Goal: Find specific page/section: Find specific page/section

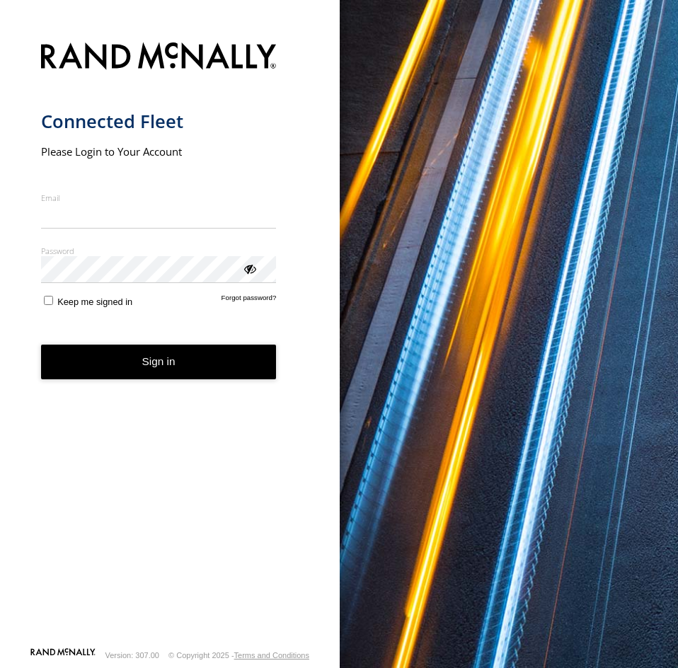
type input "**********"
click at [134, 371] on button "Sign in" at bounding box center [159, 362] width 236 height 35
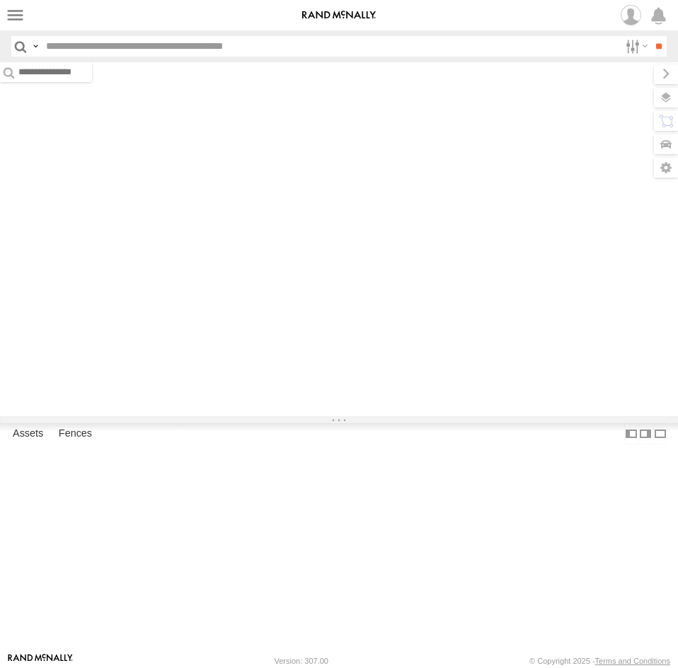
click at [294, 52] on input "text" at bounding box center [329, 46] width 579 height 21
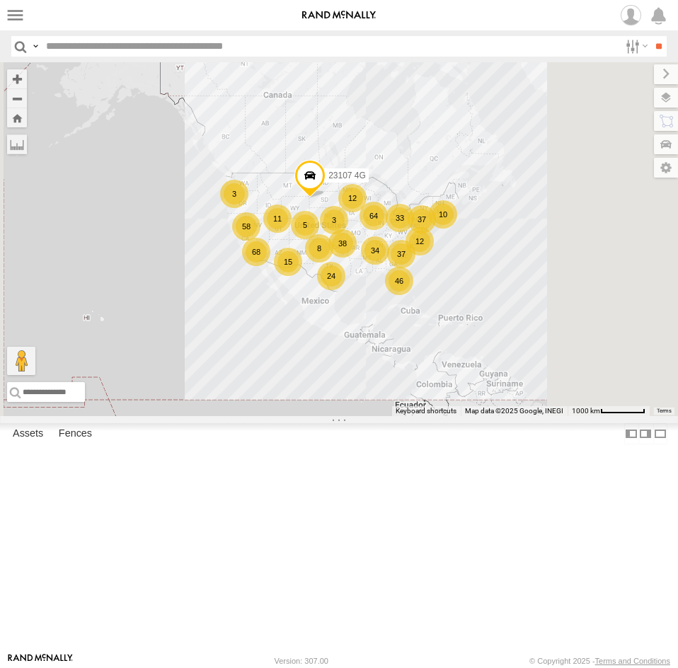
click at [294, 52] on input "text" at bounding box center [329, 46] width 579 height 21
type input "*****"
click at [650, 36] on input "**" at bounding box center [658, 46] width 16 height 21
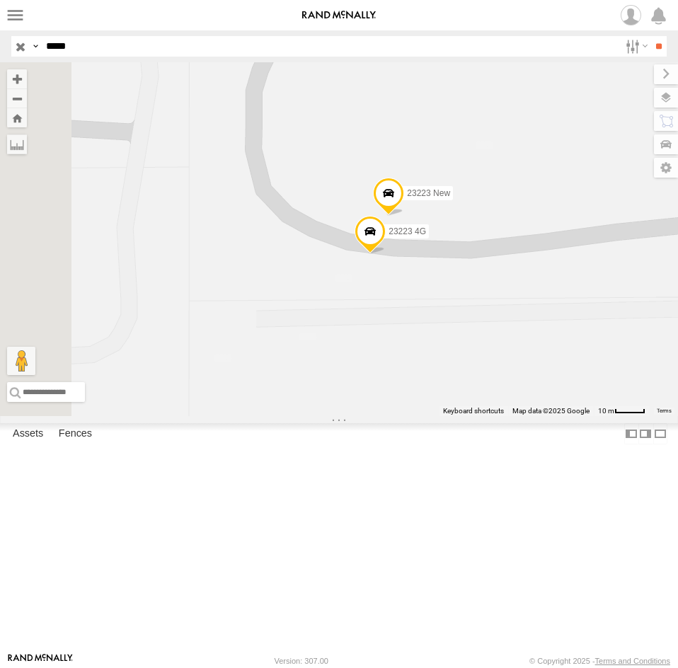
drag, startPoint x: 472, startPoint y: 349, endPoint x: 563, endPoint y: 393, distance: 101.0
click at [563, 393] on div "23223 4G 23223 New" at bounding box center [339, 239] width 678 height 354
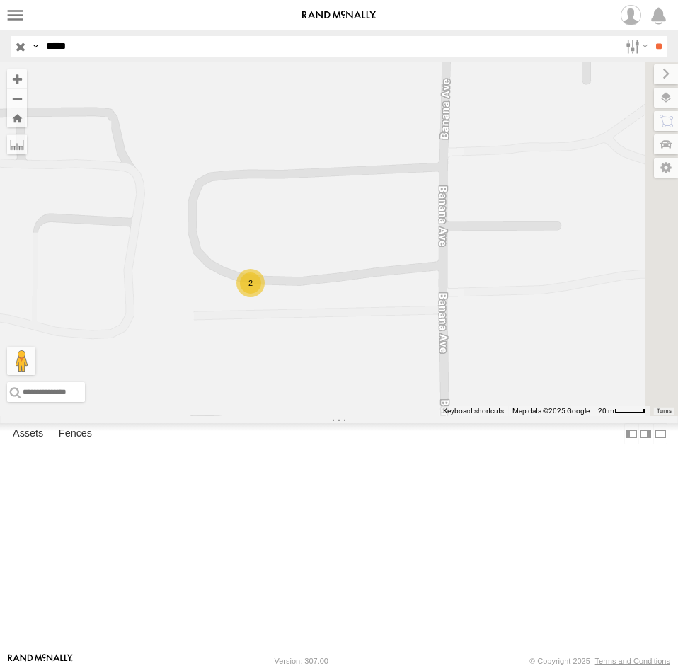
drag, startPoint x: 557, startPoint y: 455, endPoint x: 463, endPoint y: 451, distance: 94.2
click at [463, 416] on div "2" at bounding box center [339, 239] width 678 height 354
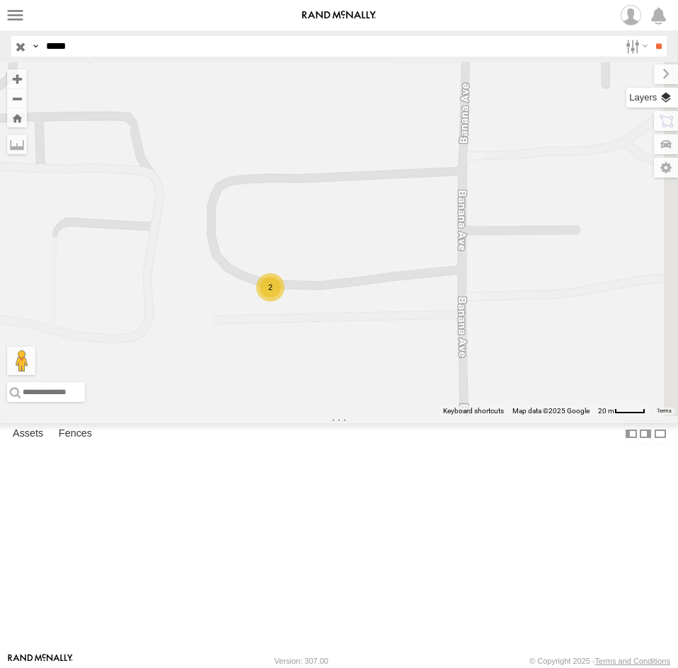
click at [664, 93] on label at bounding box center [652, 98] width 52 height 20
click at [0, 0] on div "Basemaps" at bounding box center [0, 0] width 0 height 0
click at [0, 0] on span "Basemaps" at bounding box center [0, 0] width 0 height 0
click at [0, 0] on span "Satellite + Roadmap" at bounding box center [0, 0] width 0 height 0
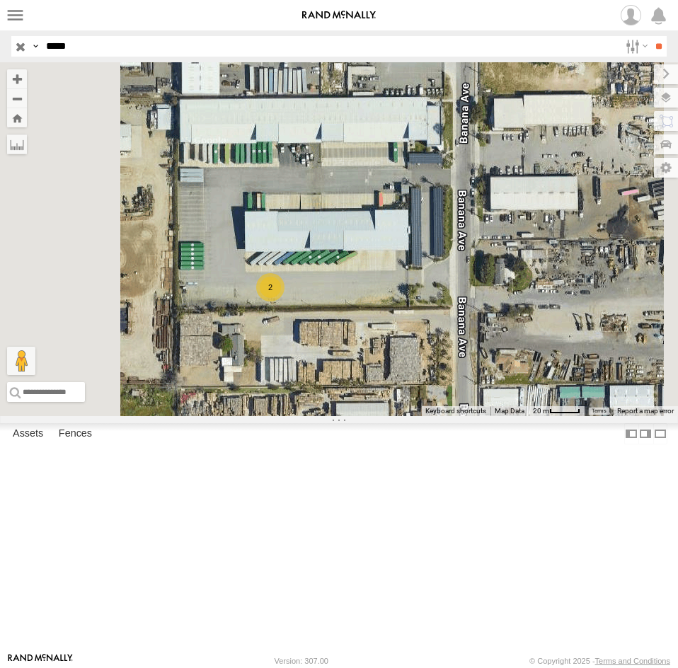
click at [424, 416] on div "2" at bounding box center [339, 239] width 678 height 354
click at [630, 69] on label at bounding box center [653, 74] width 47 height 20
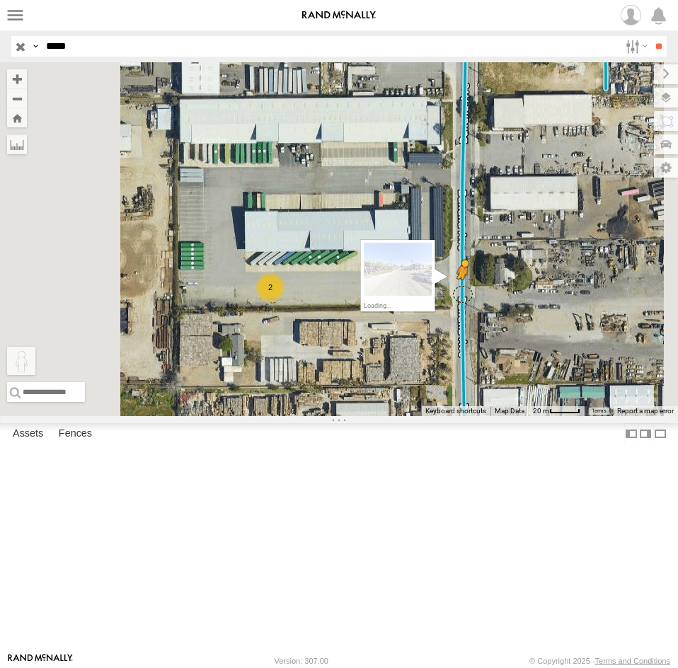
drag, startPoint x: 369, startPoint y: 589, endPoint x: 640, endPoint y: 412, distance: 323.6
click at [640, 412] on div "2 To activate drag with keyboard, press Alt + Enter. Once in keyboard drag stat…" at bounding box center [339, 239] width 678 height 354
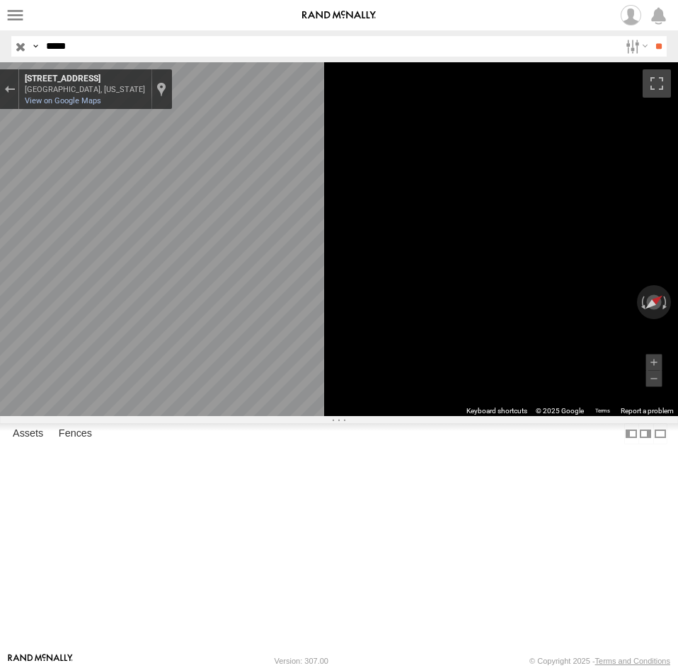
click at [677, 370] on html at bounding box center [339, 334] width 678 height 668
click at [677, 393] on html at bounding box center [339, 334] width 678 height 668
click at [328, 423] on main "← Move left → Move right ↑ Move up ↓ Move down + Zoom in - Zoom out Home Jump l…" at bounding box center [339, 357] width 678 height 590
click at [118, 411] on main "← Move left → Move right ↑ Move up ↓ Move down + Zoom in - Zoom out Home Jump l…" at bounding box center [339, 357] width 678 height 590
click at [157, 378] on main "← Move left → Move right ↑ Move up ↓ Move down + Zoom in - Zoom out Home Jump l…" at bounding box center [339, 357] width 678 height 590
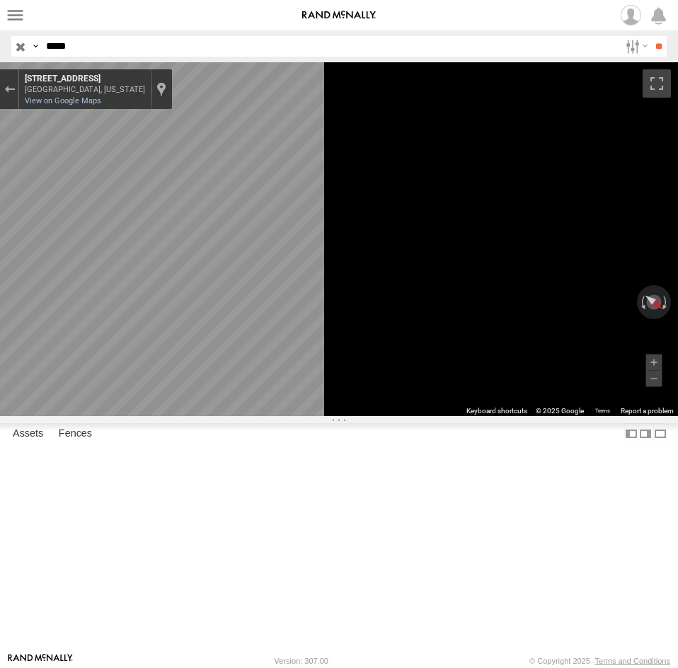
click at [677, 414] on html at bounding box center [339, 334] width 678 height 668
click at [677, 420] on html at bounding box center [339, 334] width 678 height 668
click at [98, 372] on main "← Move left → Move right ↑ Move up ↓ Move down + Zoom in - Zoom out Home Jump l…" at bounding box center [339, 357] width 678 height 590
click at [229, 374] on main "← Move left → Move right ↑ Move up ↓ Move down + Zoom in - Zoom out Home Jump l…" at bounding box center [339, 357] width 678 height 590
click at [301, 383] on main "← Move left → Move right ↑ Move up ↓ Move down + Zoom in - Zoom out Home Jump l…" at bounding box center [339, 357] width 678 height 590
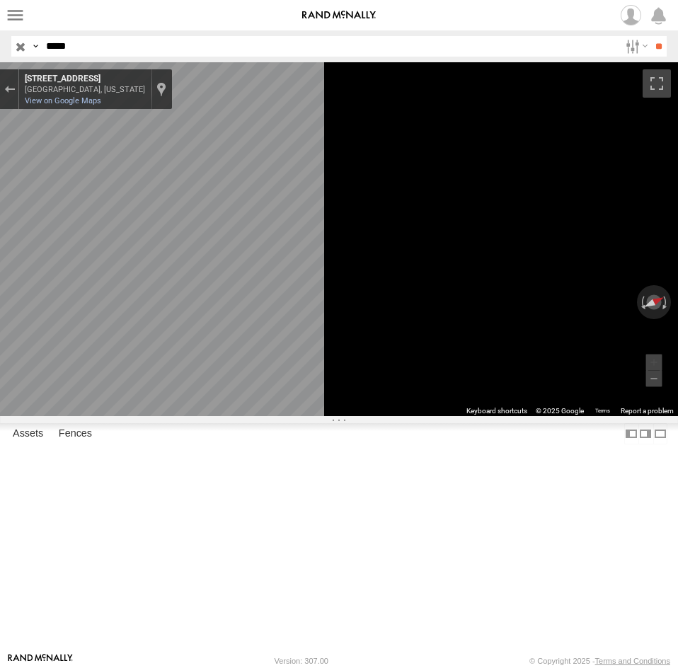
click at [677, 383] on html at bounding box center [339, 334] width 678 height 668
click at [677, 323] on html at bounding box center [339, 334] width 678 height 668
click at [178, 305] on main "← Move left → Move right ↑ Move up ↓ Move down + Zoom in - Zoom out Home Jump l…" at bounding box center [339, 357] width 678 height 590
click at [677, 374] on html at bounding box center [339, 334] width 678 height 668
click at [677, 391] on html at bounding box center [339, 334] width 678 height 668
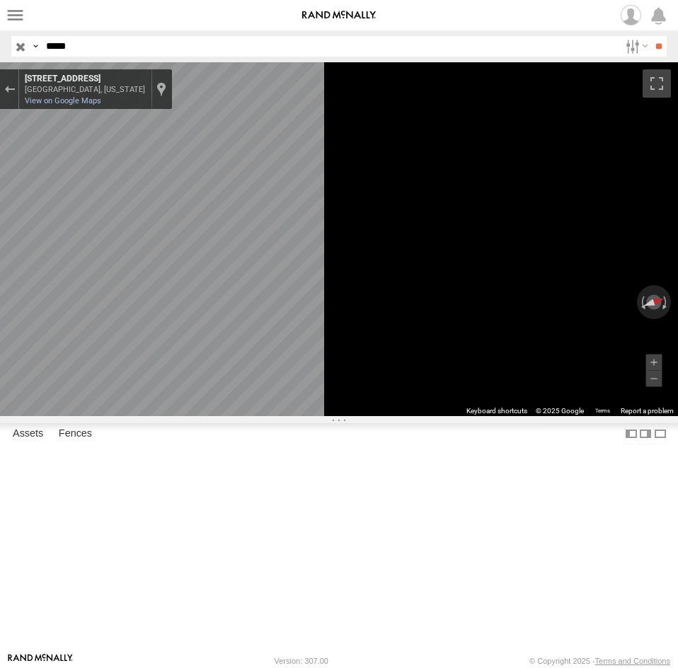
click at [238, 387] on main "← Move left → Move right ↑ Move up ↓ Move down + Zoom in - Zoom out Home Jump l…" at bounding box center [339, 357] width 678 height 590
click at [677, 428] on html at bounding box center [339, 334] width 678 height 668
click at [18, 83] on button "Exit the Street View" at bounding box center [9, 88] width 18 height 19
